Goal: Check status: Check status

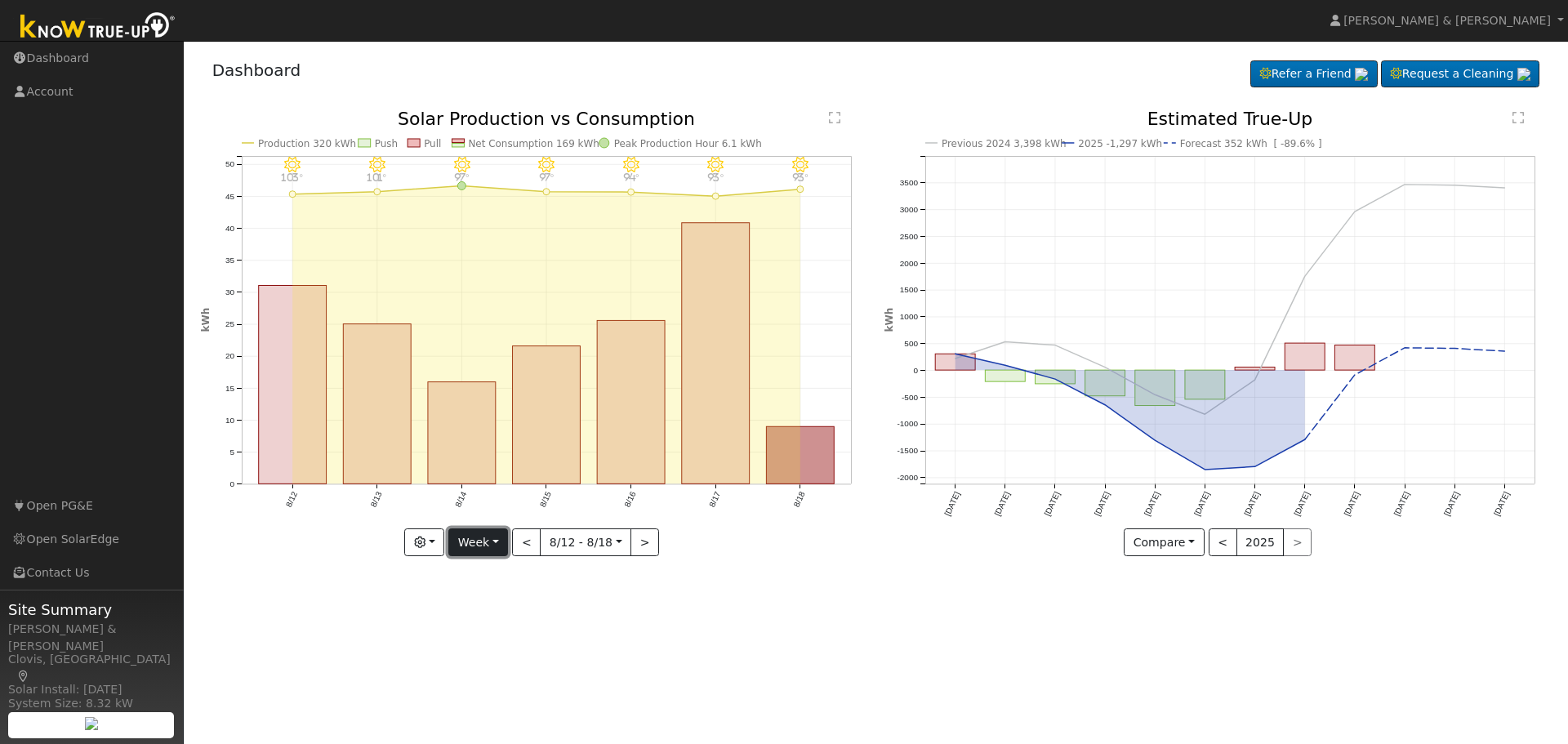
click at [485, 546] on button "Week" at bounding box center [478, 542] width 59 height 28
click at [483, 620] on link "Month" at bounding box center [506, 622] width 113 height 23
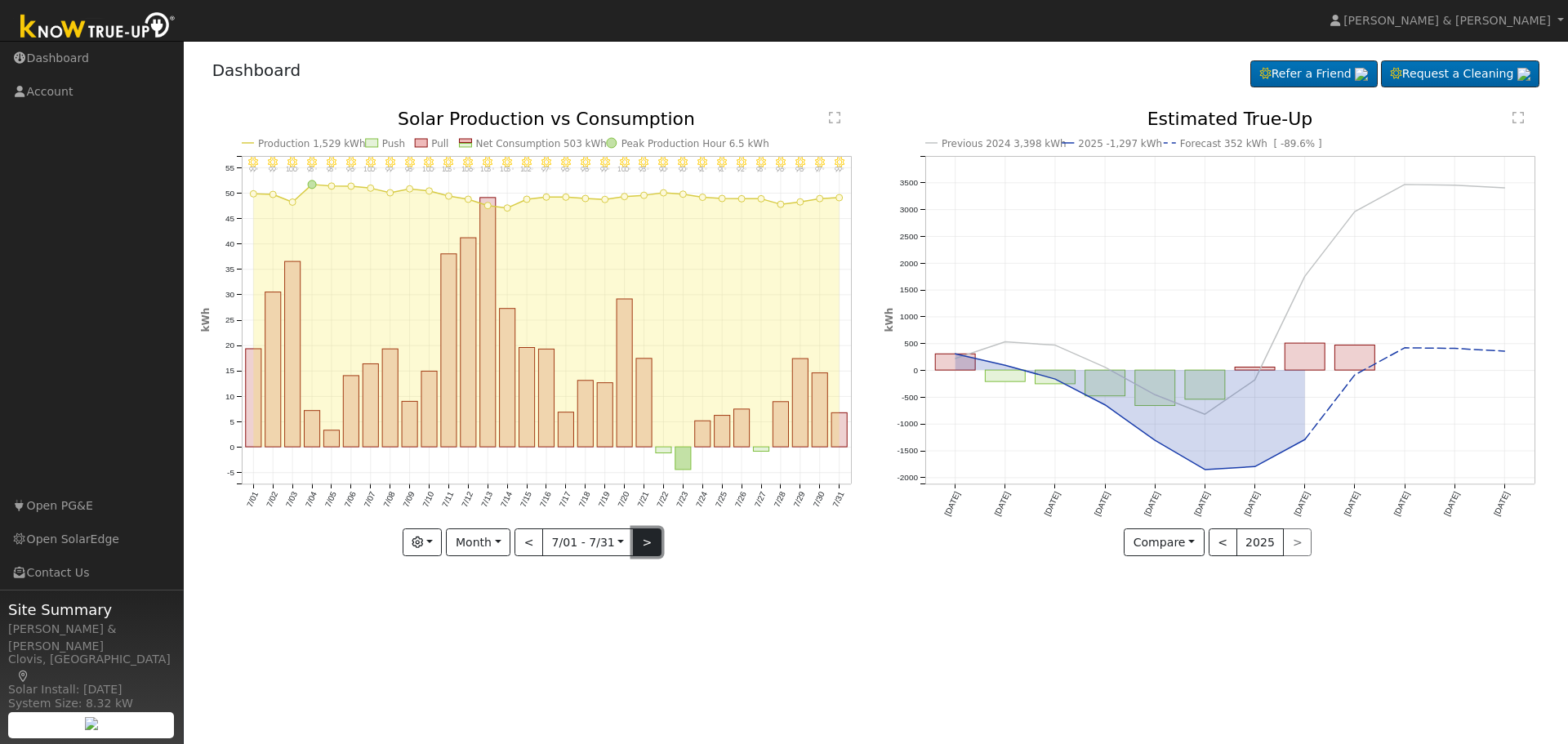
click at [637, 541] on button ">" at bounding box center [647, 542] width 29 height 28
type input "[DATE]"
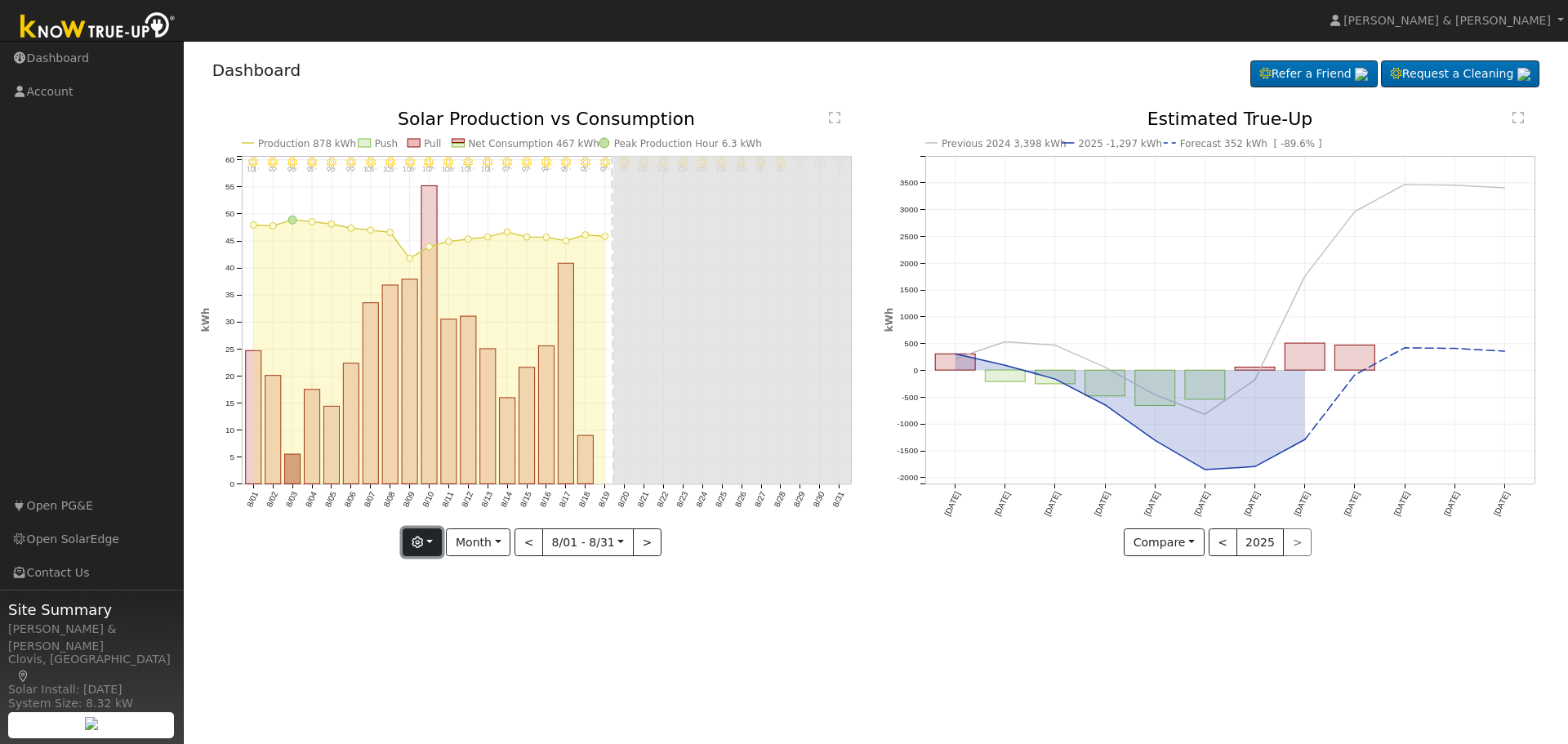
click at [437, 540] on button "button" at bounding box center [422, 542] width 40 height 28
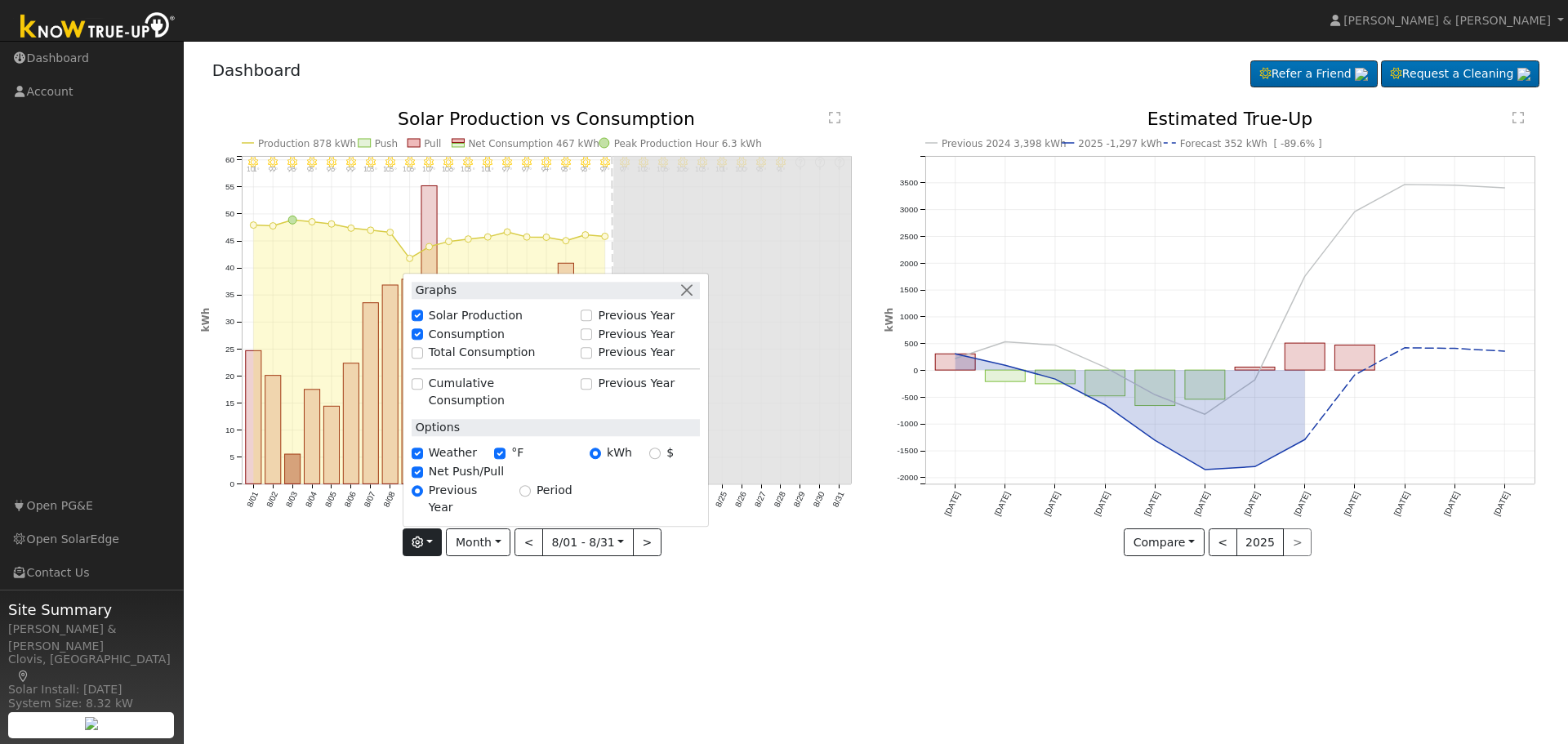
click at [472, 362] on label "Total Consumption" at bounding box center [482, 353] width 107 height 17
click at [423, 359] on input "Total Consumption" at bounding box center [417, 353] width 12 height 12
checkbox input "true"
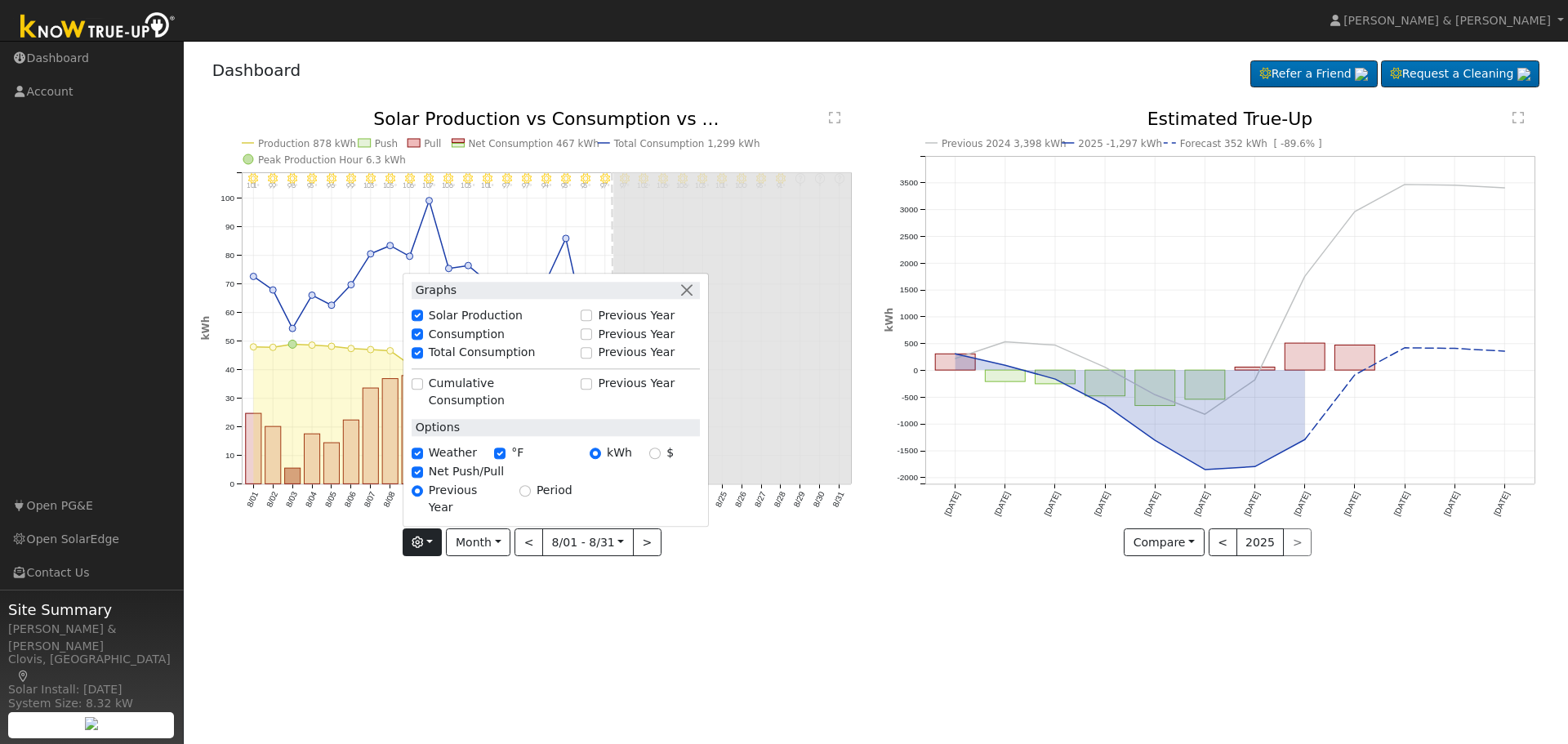
click at [669, 613] on div "User Profile First name Last name Email Email Notifications No Emails No Emails…" at bounding box center [876, 392] width 1384 height 703
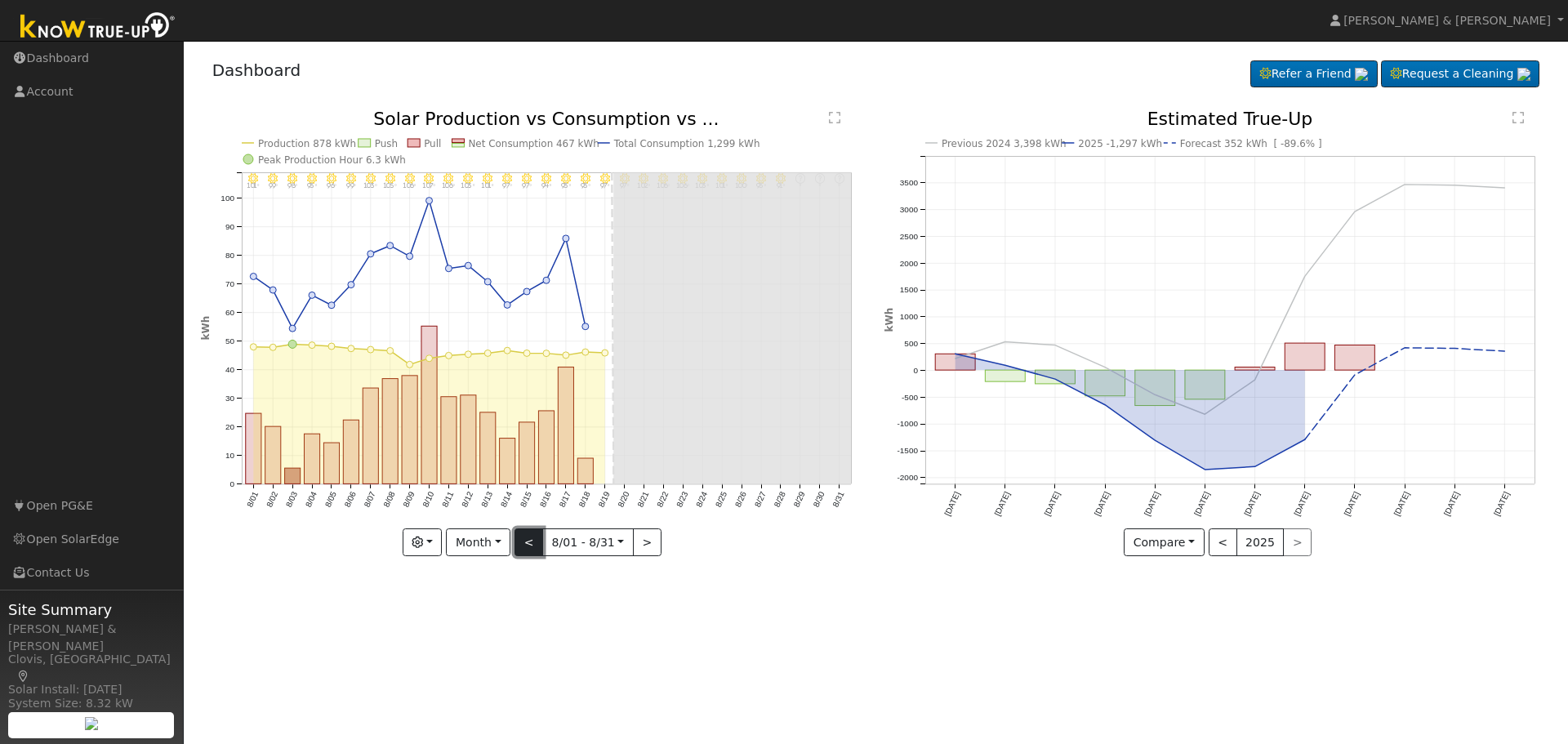
click at [526, 545] on button "<" at bounding box center [529, 542] width 29 height 28
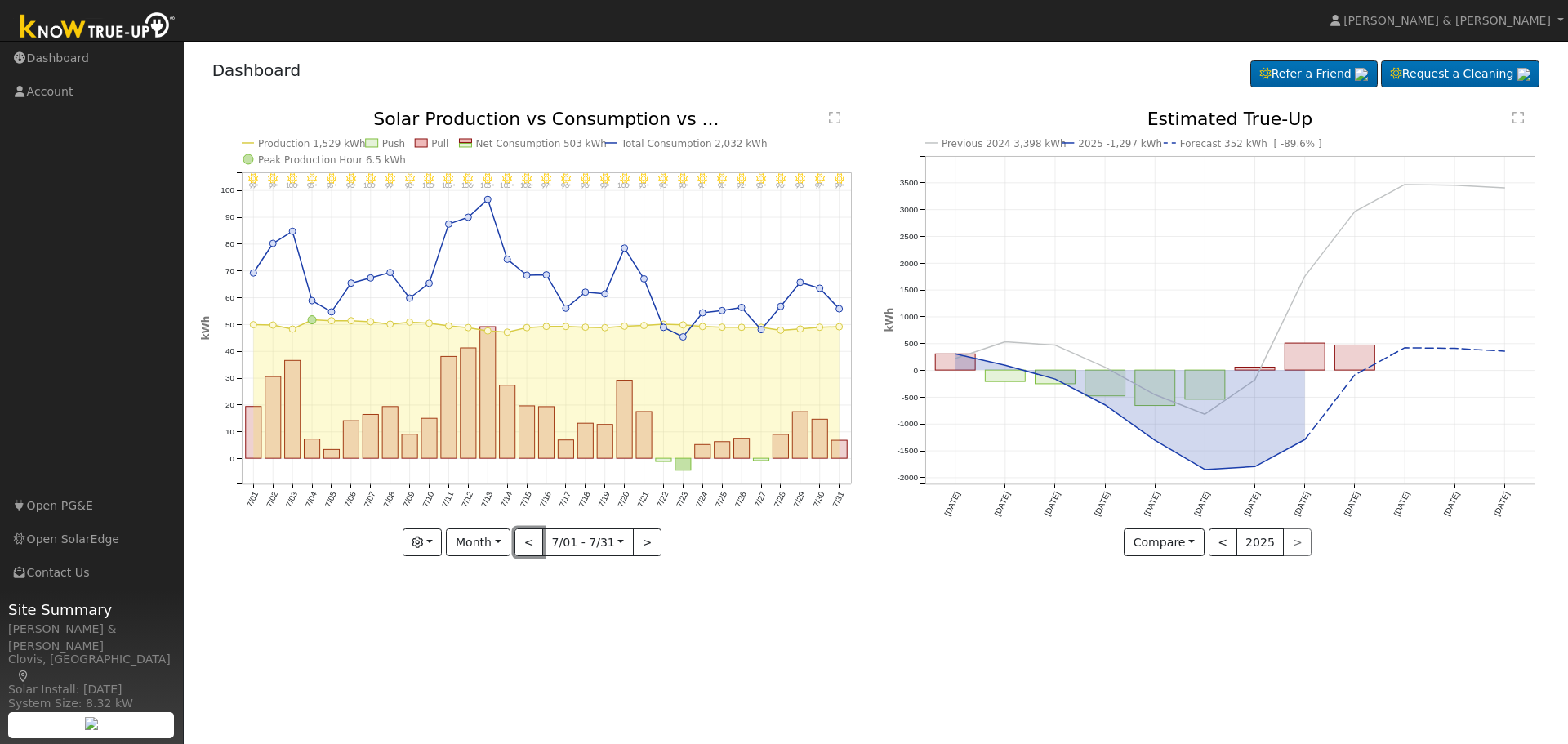
click at [534, 537] on button "<" at bounding box center [529, 542] width 29 height 28
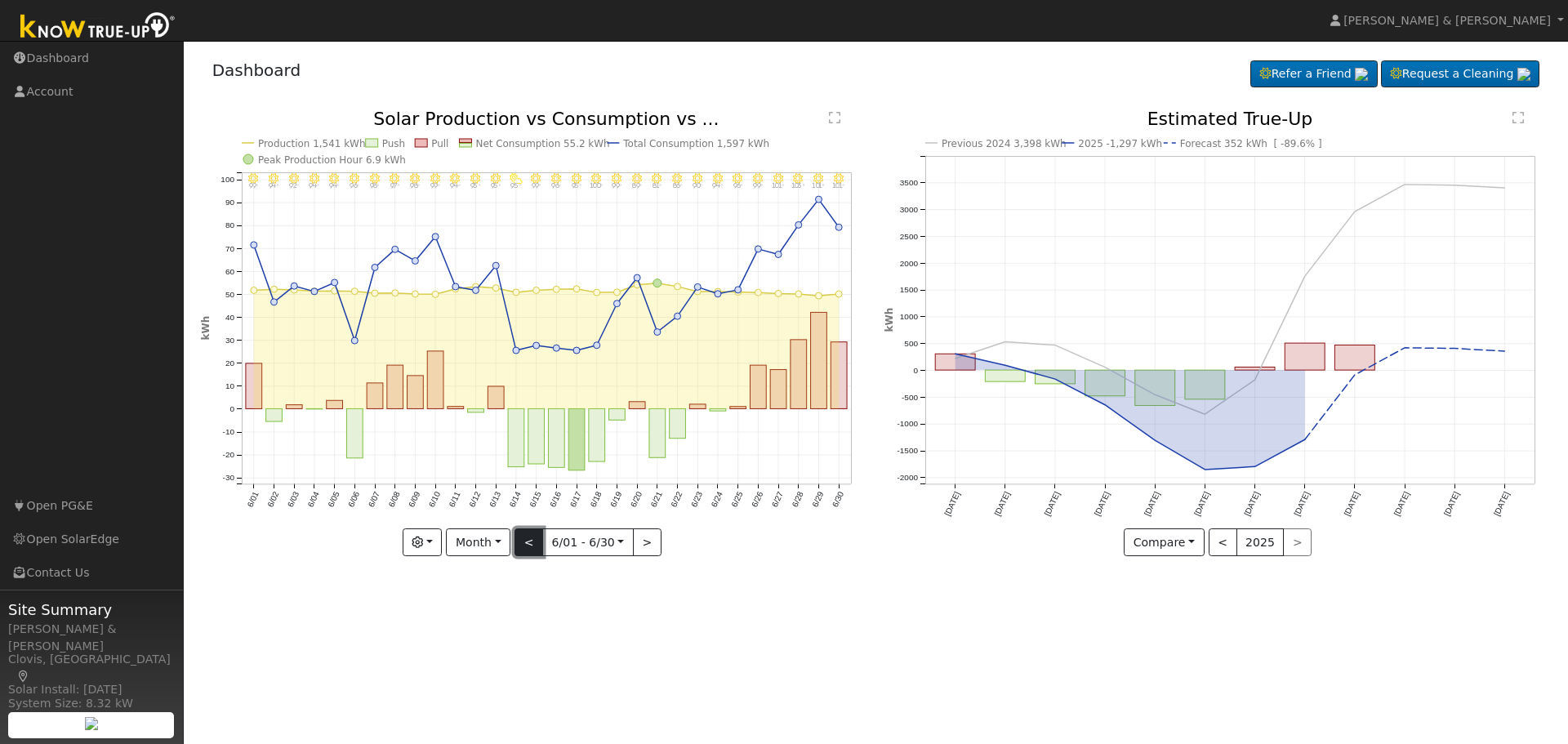
click at [526, 544] on button "<" at bounding box center [529, 542] width 29 height 28
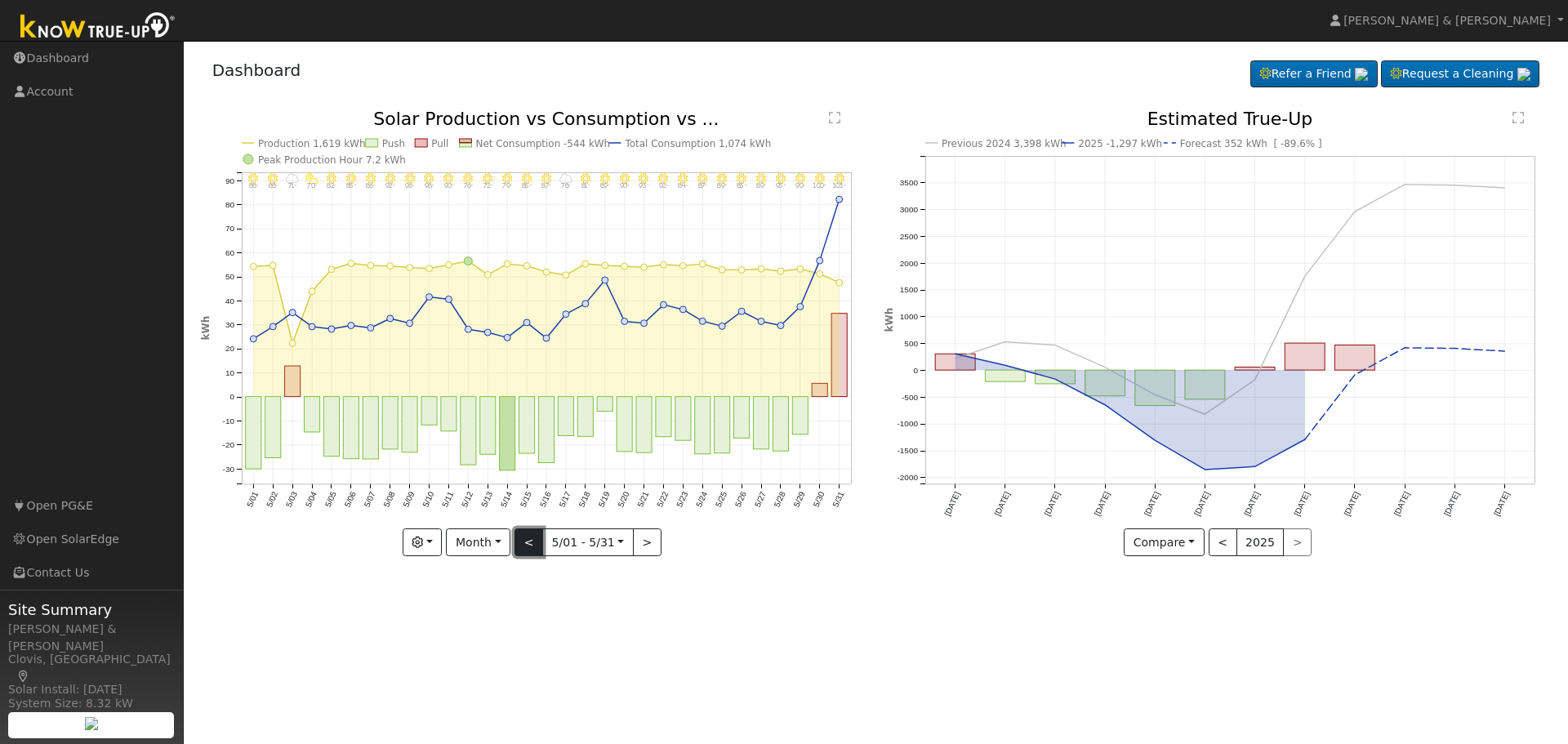
click at [535, 542] on button "<" at bounding box center [529, 542] width 29 height 28
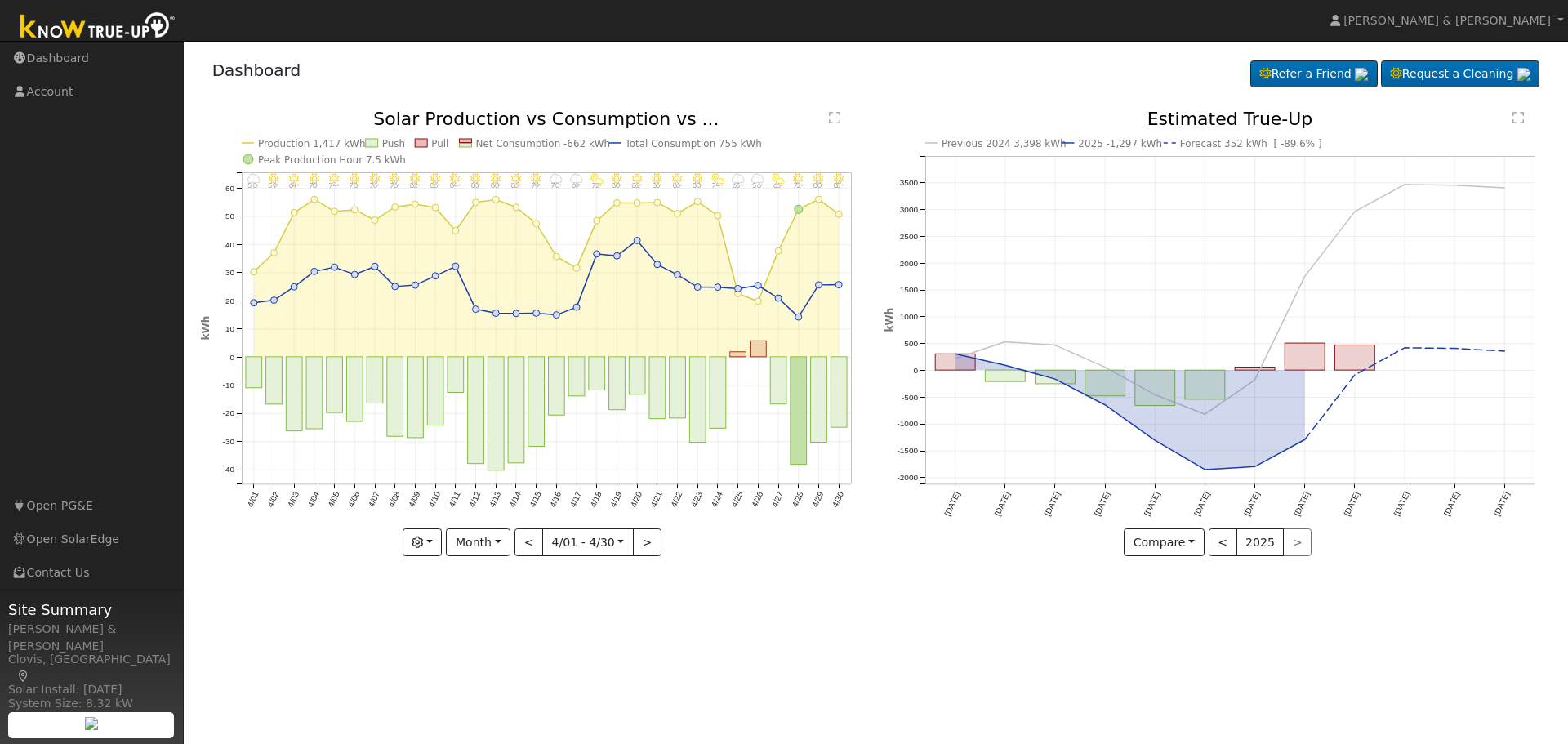
click at [762, 75] on div "Dashboard Refer a Friend Request a Cleaning Refer a Friend" at bounding box center [876, 74] width 1351 height 50
click at [639, 554] on button ">" at bounding box center [647, 542] width 29 height 28
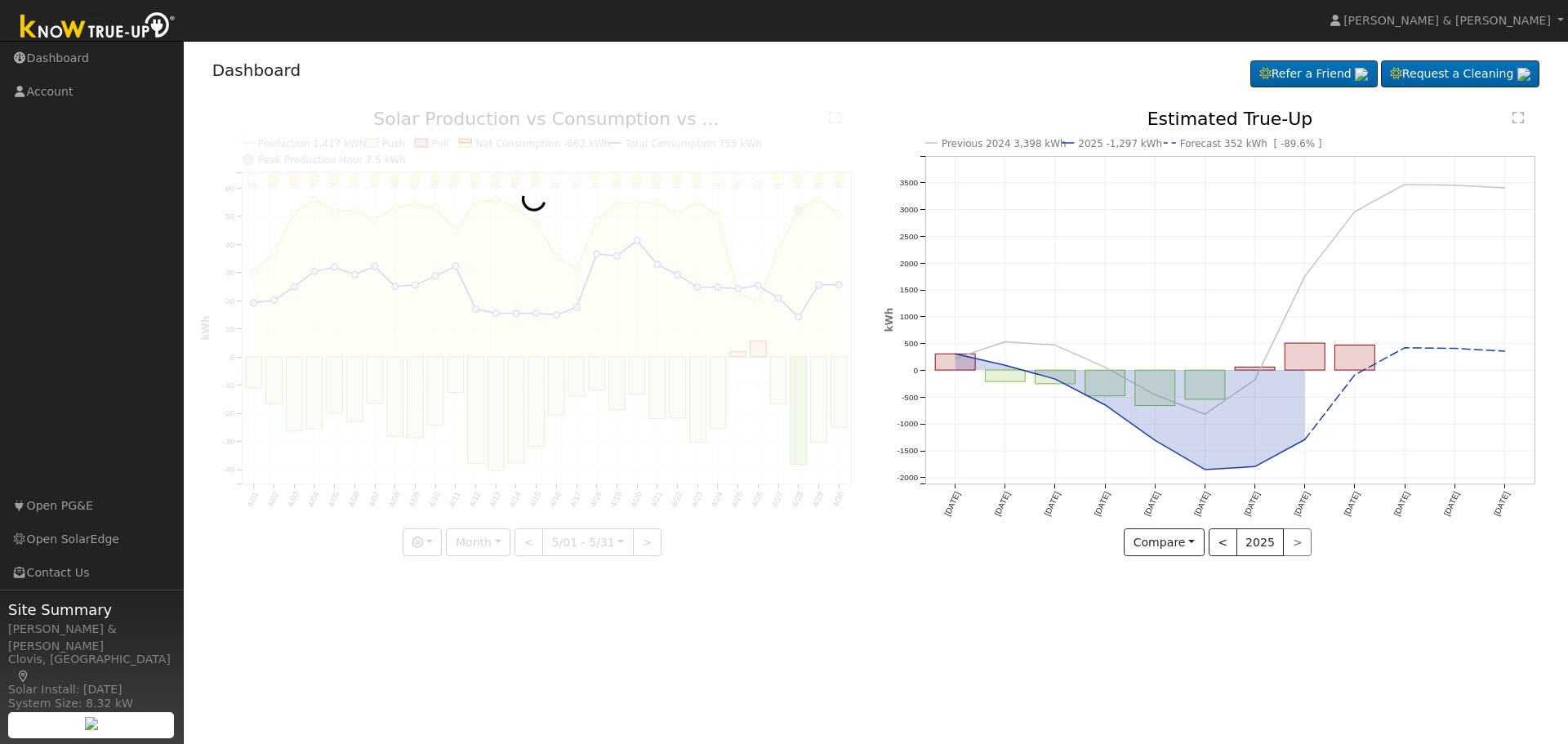
click at [640, 553] on div at bounding box center [533, 333] width 666 height 446
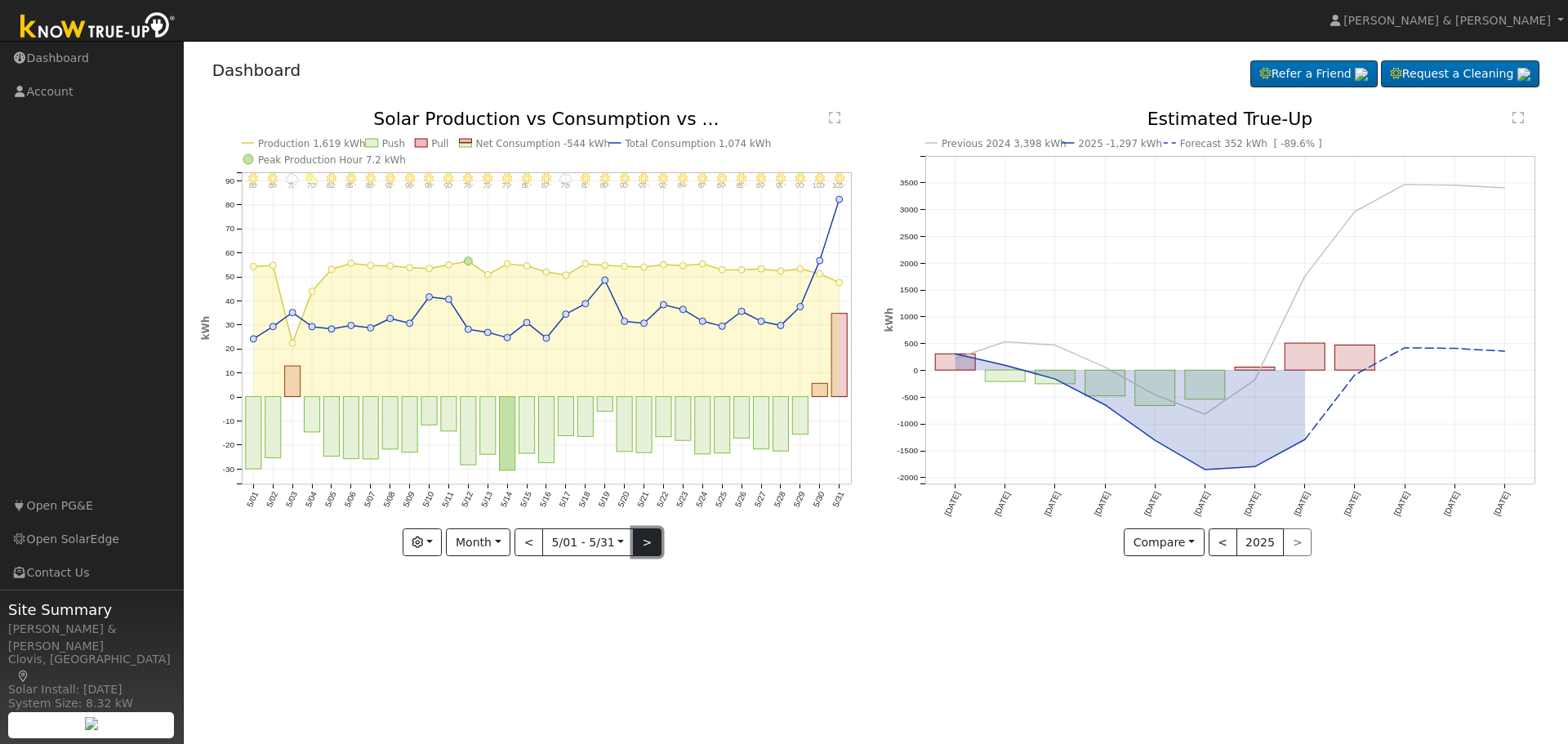
click at [642, 542] on button ">" at bounding box center [647, 542] width 29 height 28
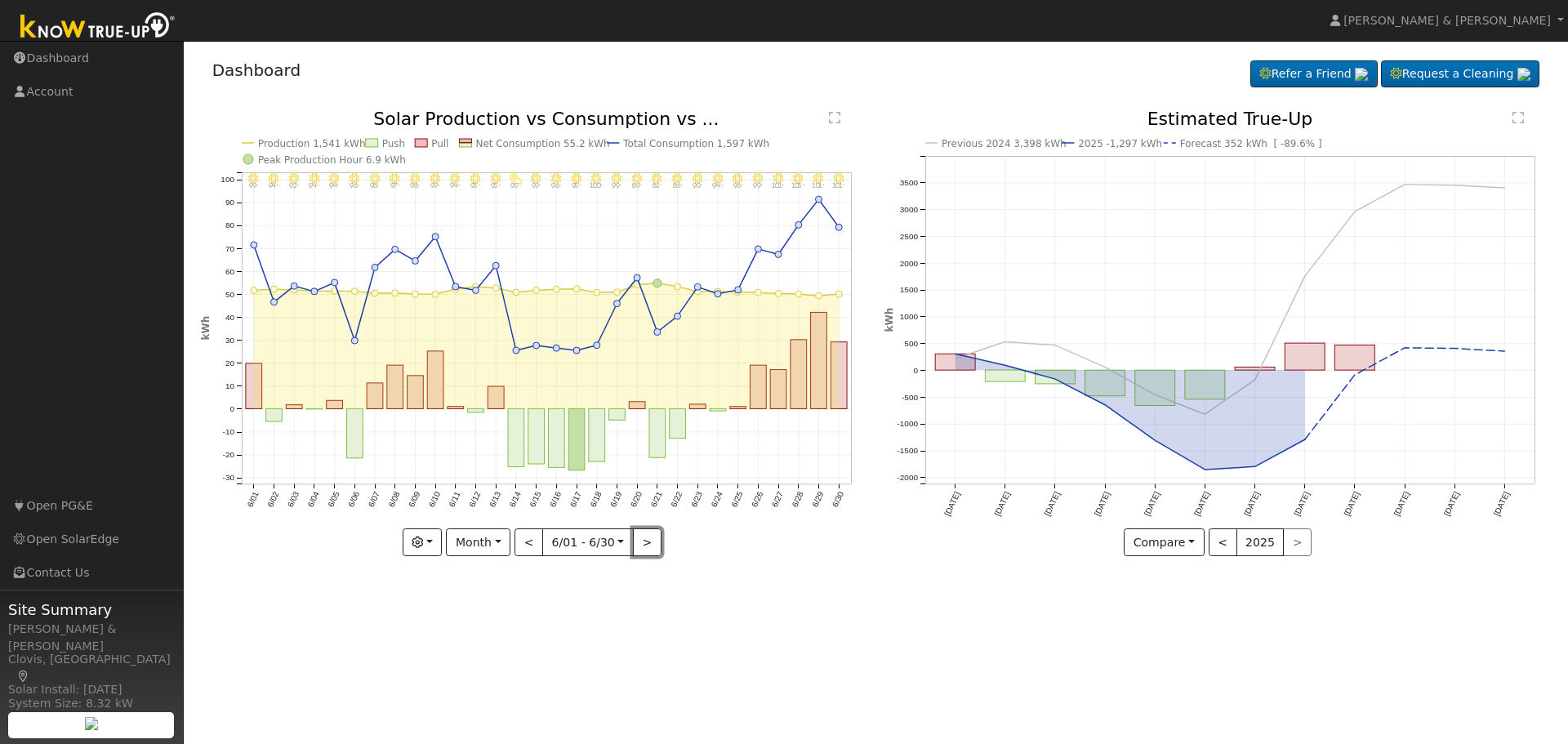
click at [642, 540] on button ">" at bounding box center [647, 542] width 29 height 28
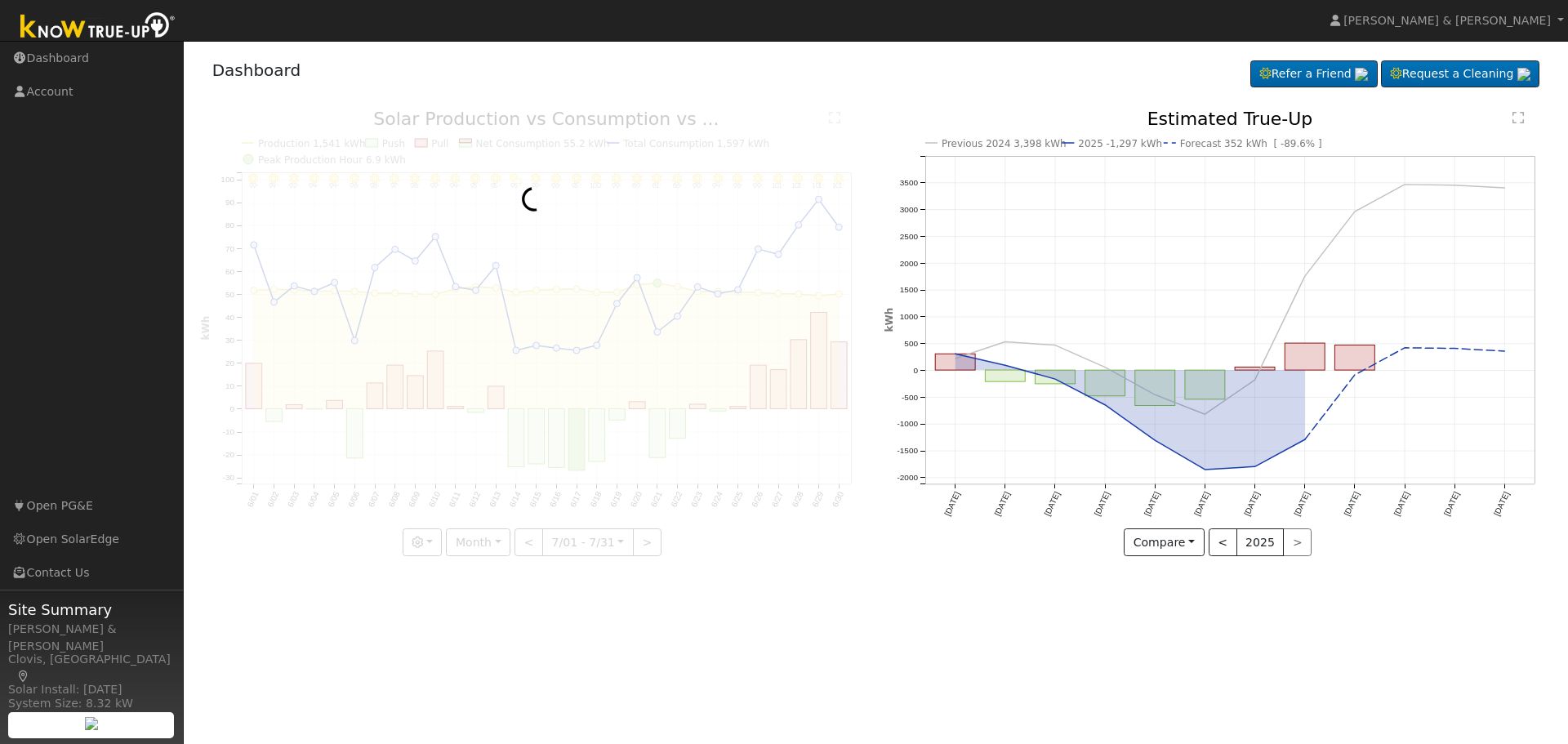
click at [646, 543] on div at bounding box center [533, 333] width 666 height 446
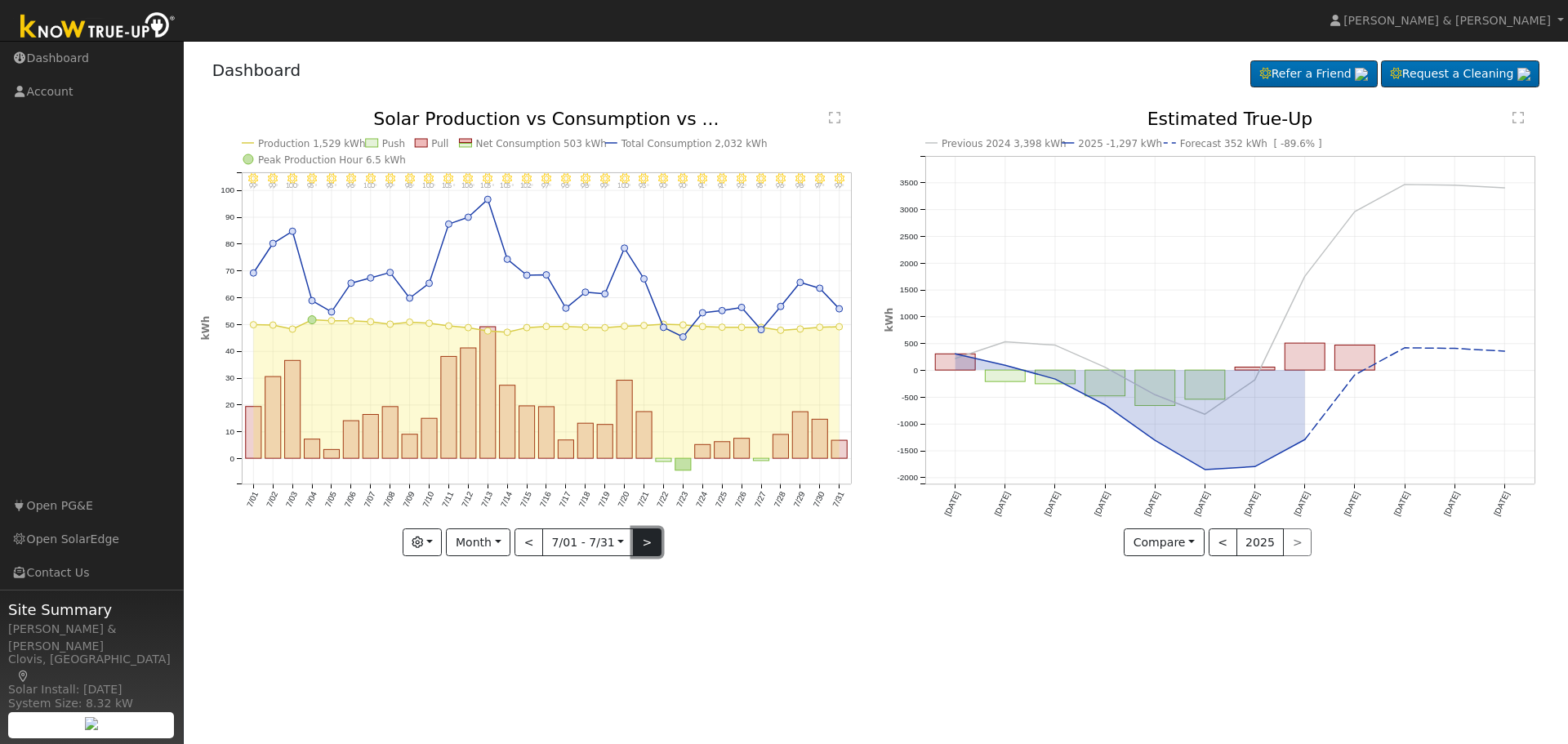
click at [641, 544] on button ">" at bounding box center [647, 542] width 29 height 28
type input "[DATE]"
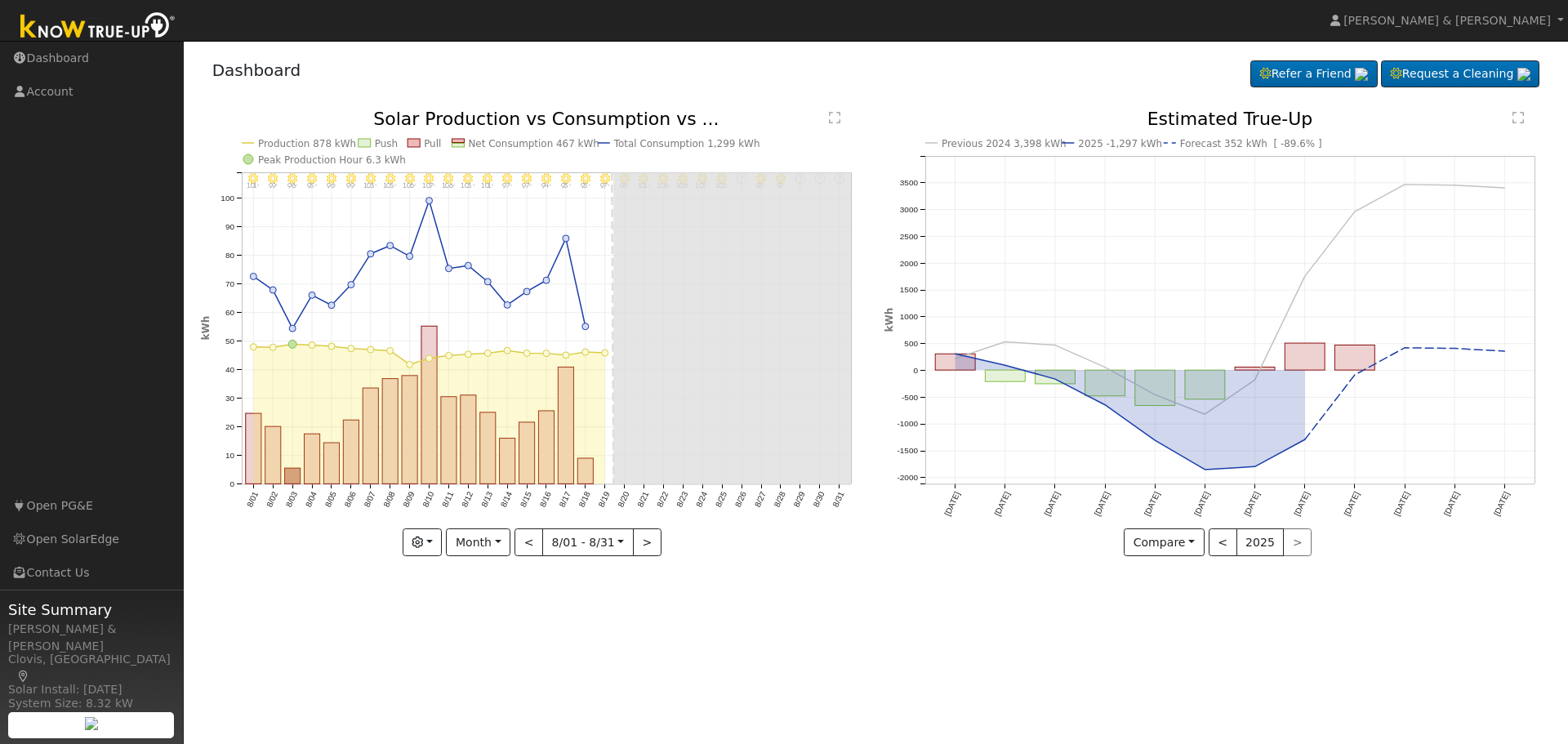
click at [735, 75] on div "Dashboard Refer a Friend Request a Cleaning Refer a Friend" at bounding box center [876, 74] width 1351 height 50
